Goal: Task Accomplishment & Management: Complete application form

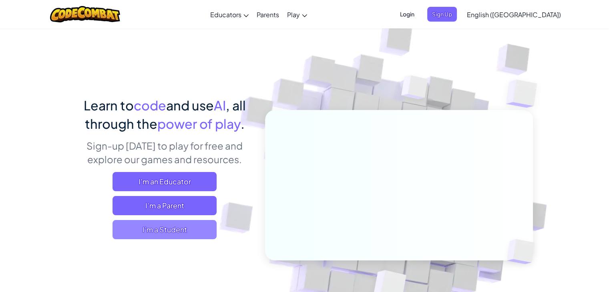
click at [177, 237] on span "I'm a Student" at bounding box center [164, 229] width 104 height 19
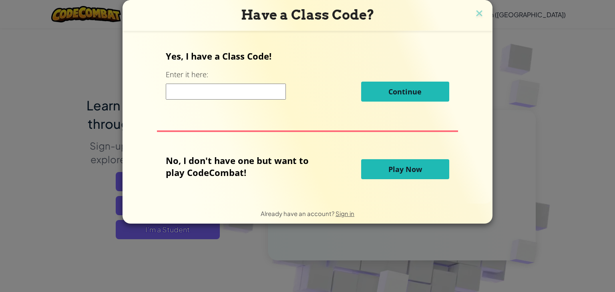
click at [176, 91] on input at bounding box center [226, 92] width 120 height 16
type input "NetBoatFoot"
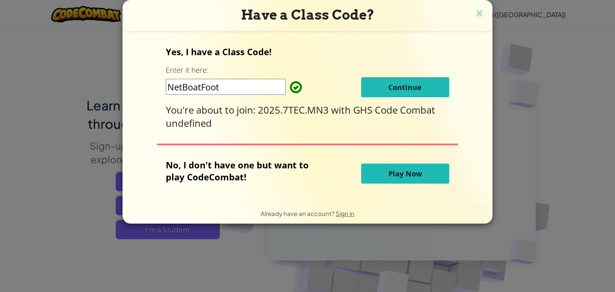
click at [383, 90] on button "Continue" at bounding box center [405, 87] width 88 height 20
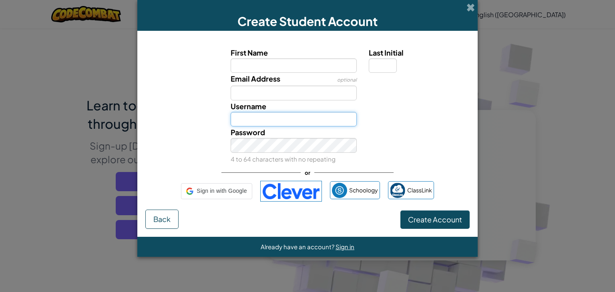
type input "PrishaPatel091212"
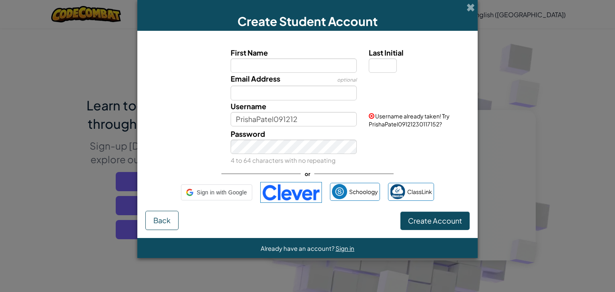
click at [458, 12] on div "Create Student Account" at bounding box center [307, 15] width 340 height 31
click at [473, 5] on span at bounding box center [470, 7] width 8 height 8
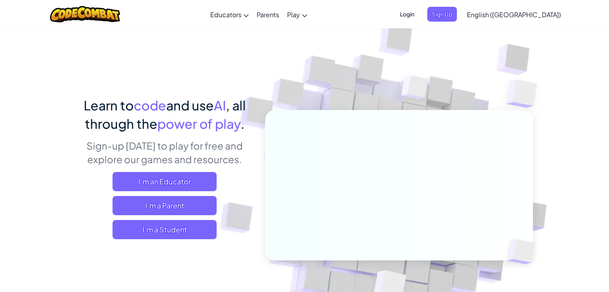
click at [419, 16] on span "Login" at bounding box center [407, 14] width 24 height 15
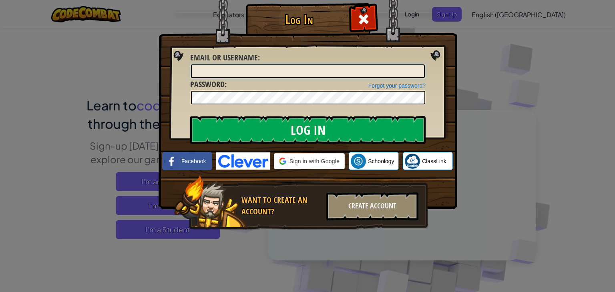
type input "PrishaPatel091212"
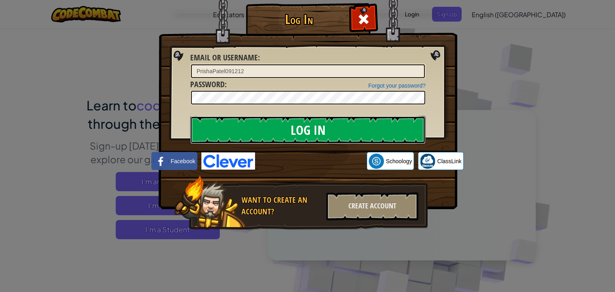
click at [370, 134] on input "Log In" at bounding box center [307, 130] width 235 height 28
click at [367, 136] on input "Log In" at bounding box center [307, 130] width 235 height 28
